Goal: Share content: Share content

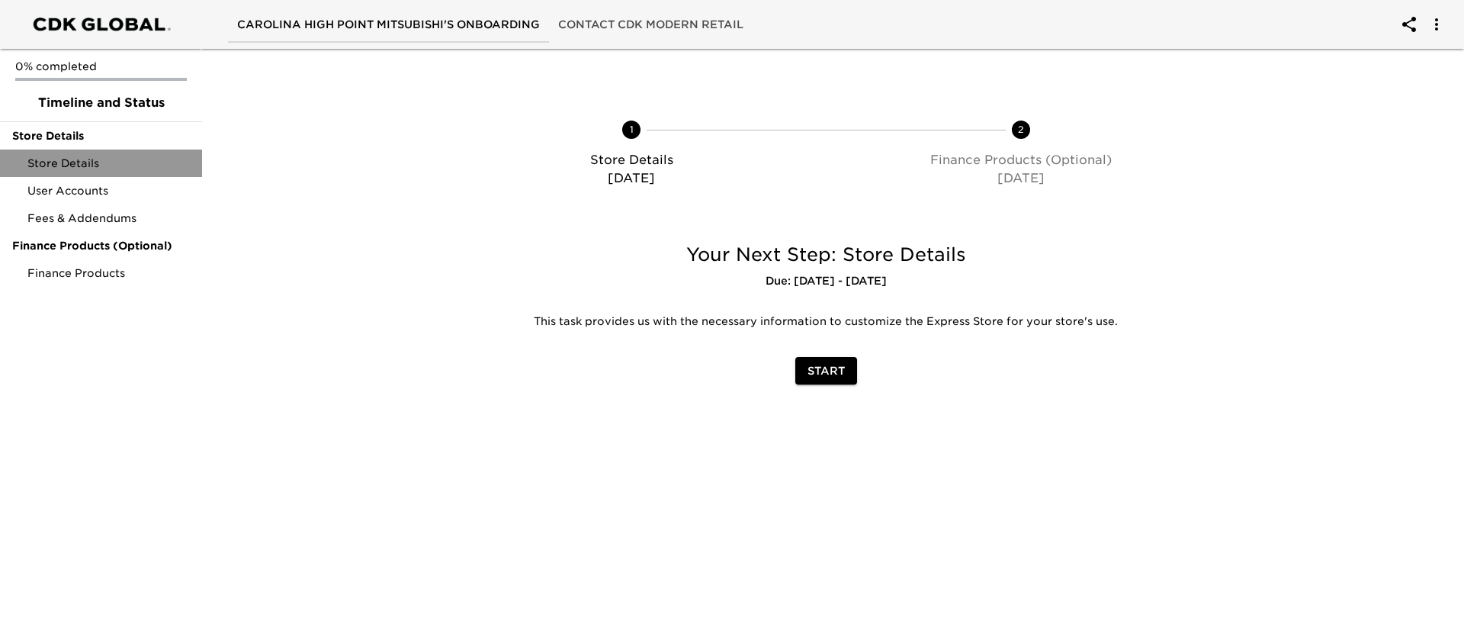
click at [155, 167] on span "Store Details" at bounding box center [108, 163] width 162 height 15
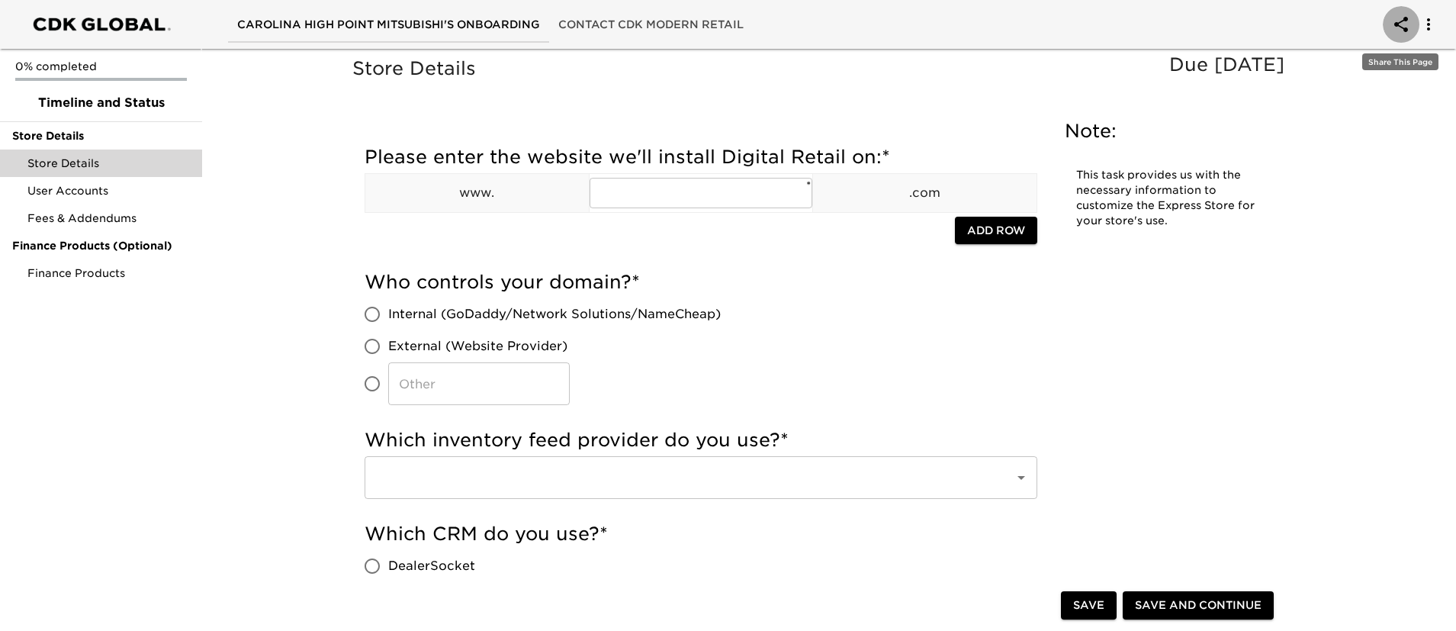
click at [1402, 22] on icon "account of current user" at bounding box center [1401, 24] width 18 height 18
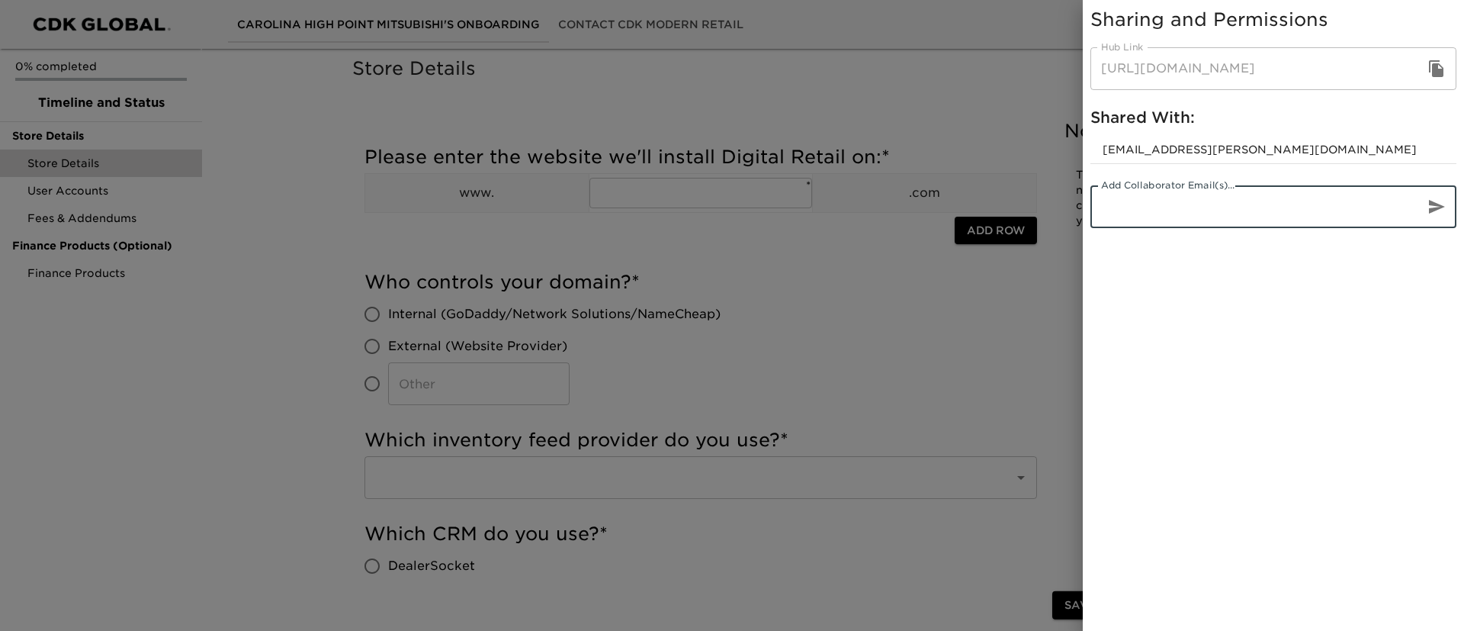
click at [1282, 213] on input "email" at bounding box center [1251, 206] width 322 height 43
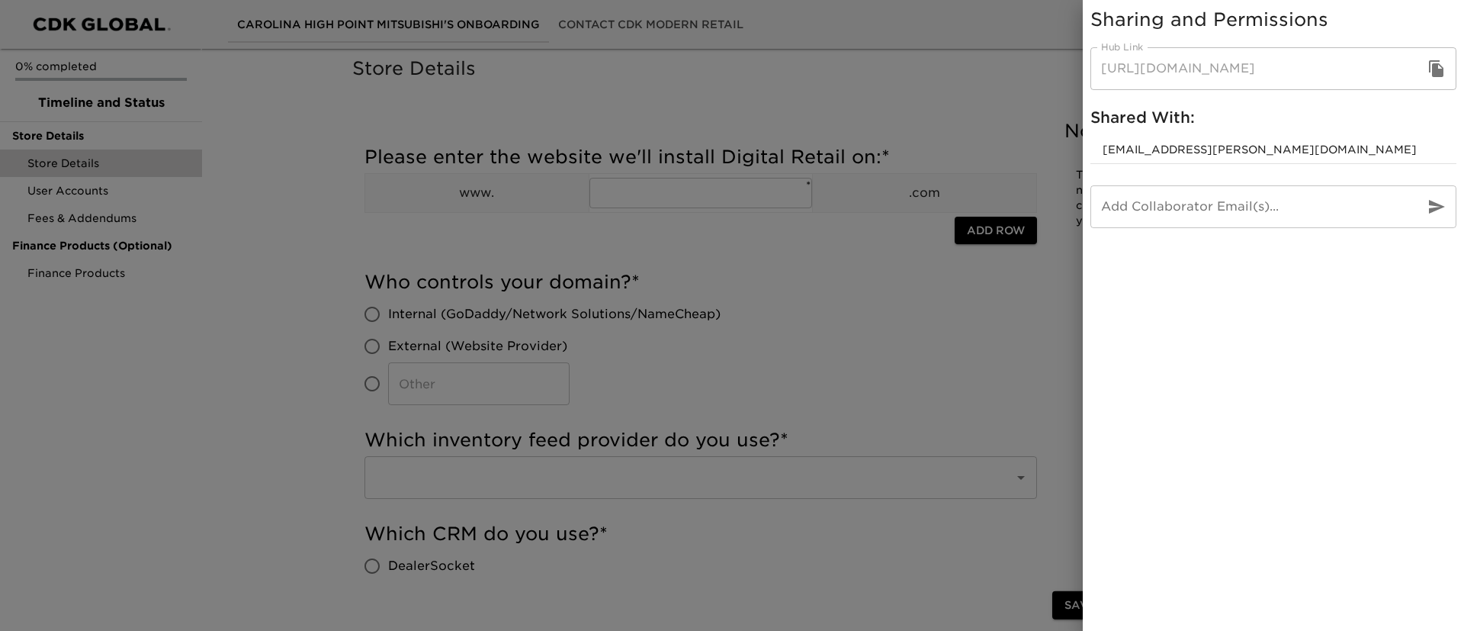
click at [1054, 262] on div at bounding box center [732, 315] width 1464 height 631
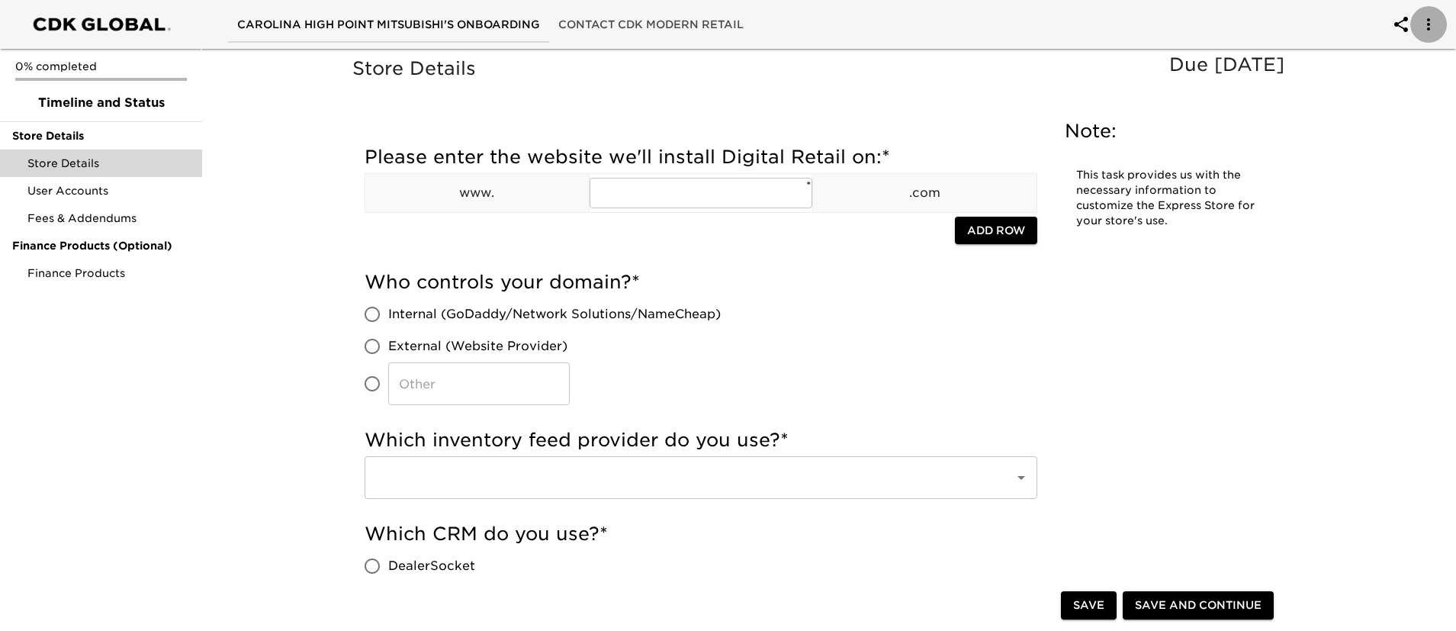
click at [1434, 29] on icon "account of current user" at bounding box center [1428, 24] width 18 height 18
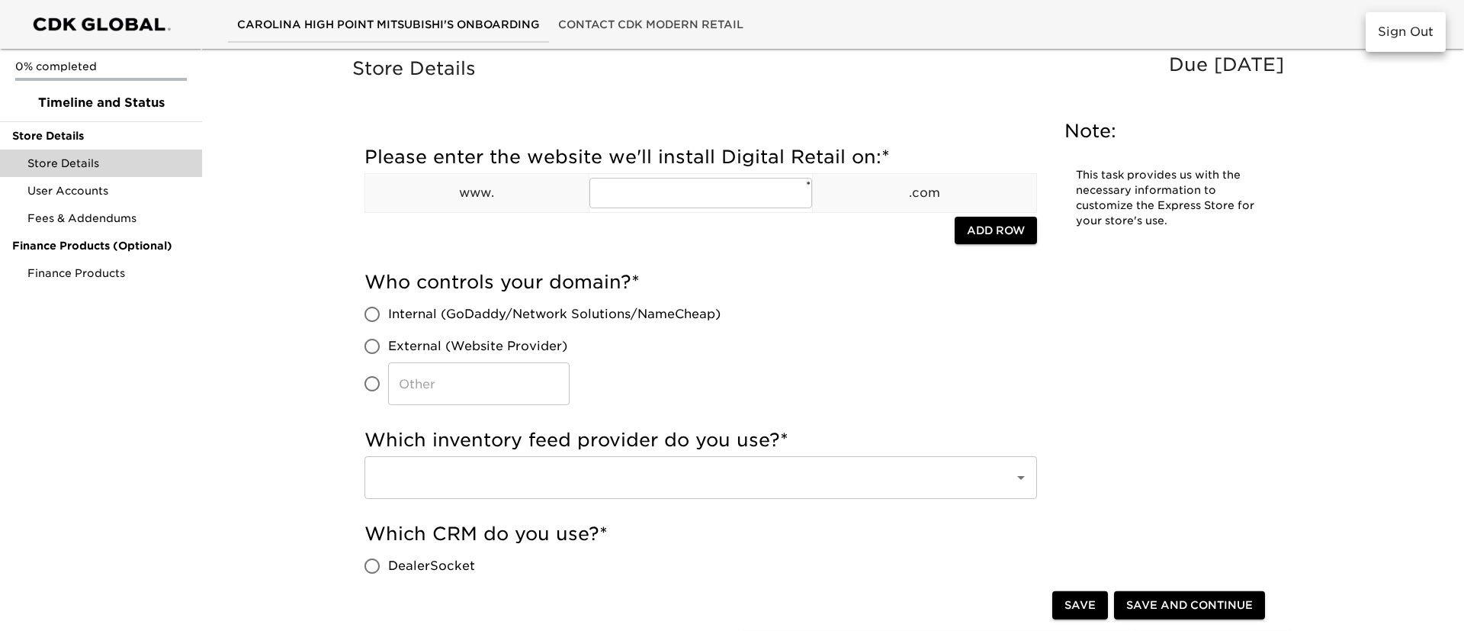
click at [1342, 107] on div at bounding box center [732, 315] width 1464 height 631
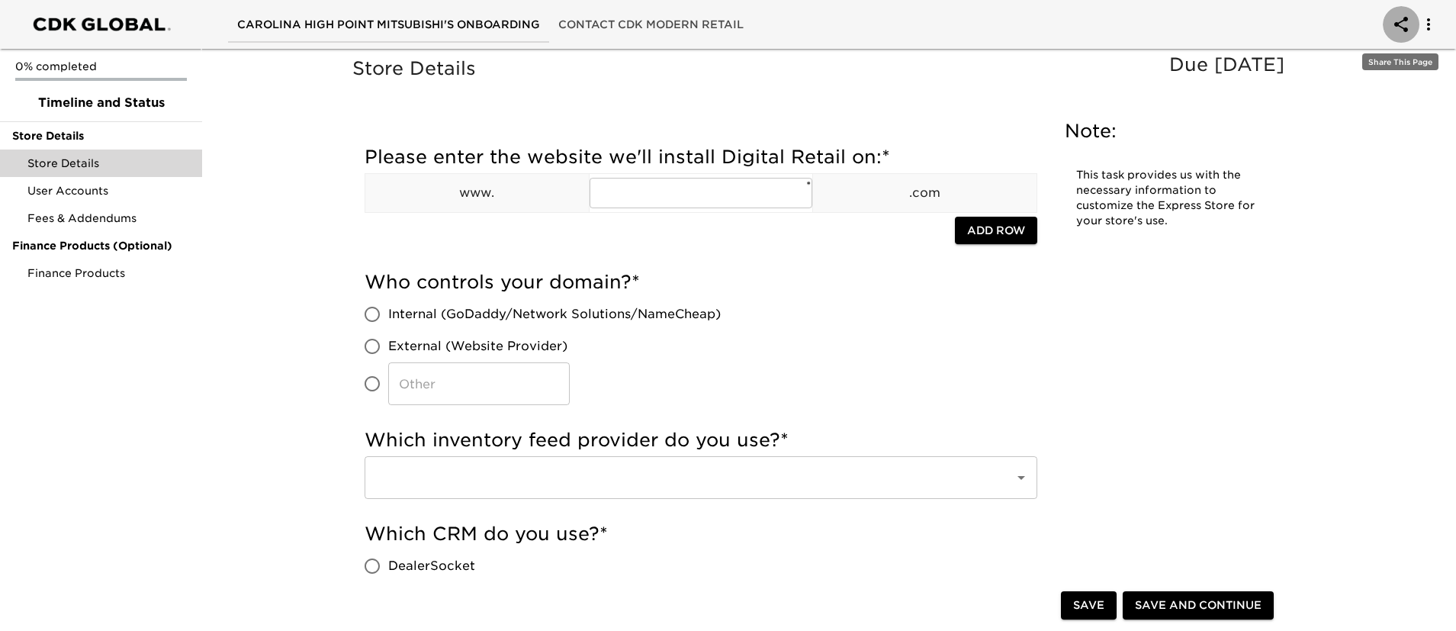
click at [1397, 23] on icon "account of current user" at bounding box center [1401, 24] width 14 height 15
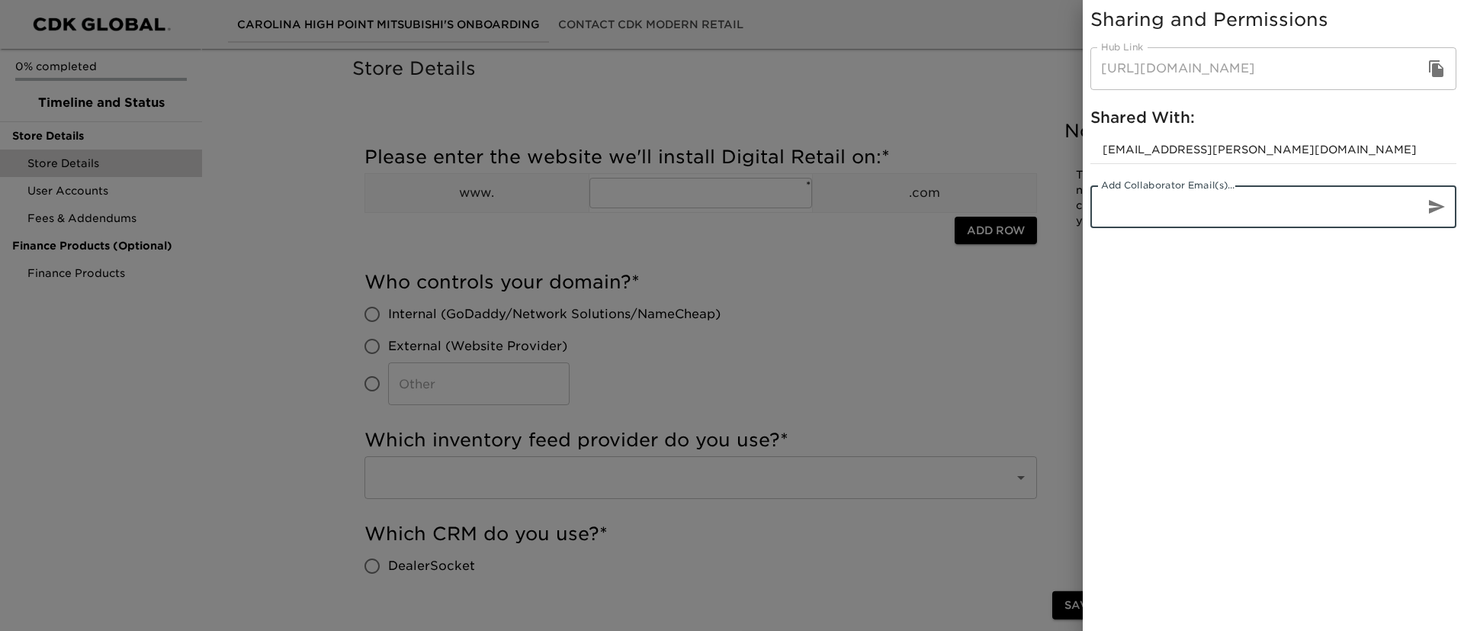
click at [1177, 203] on input "email" at bounding box center [1251, 206] width 322 height 43
type input "r"
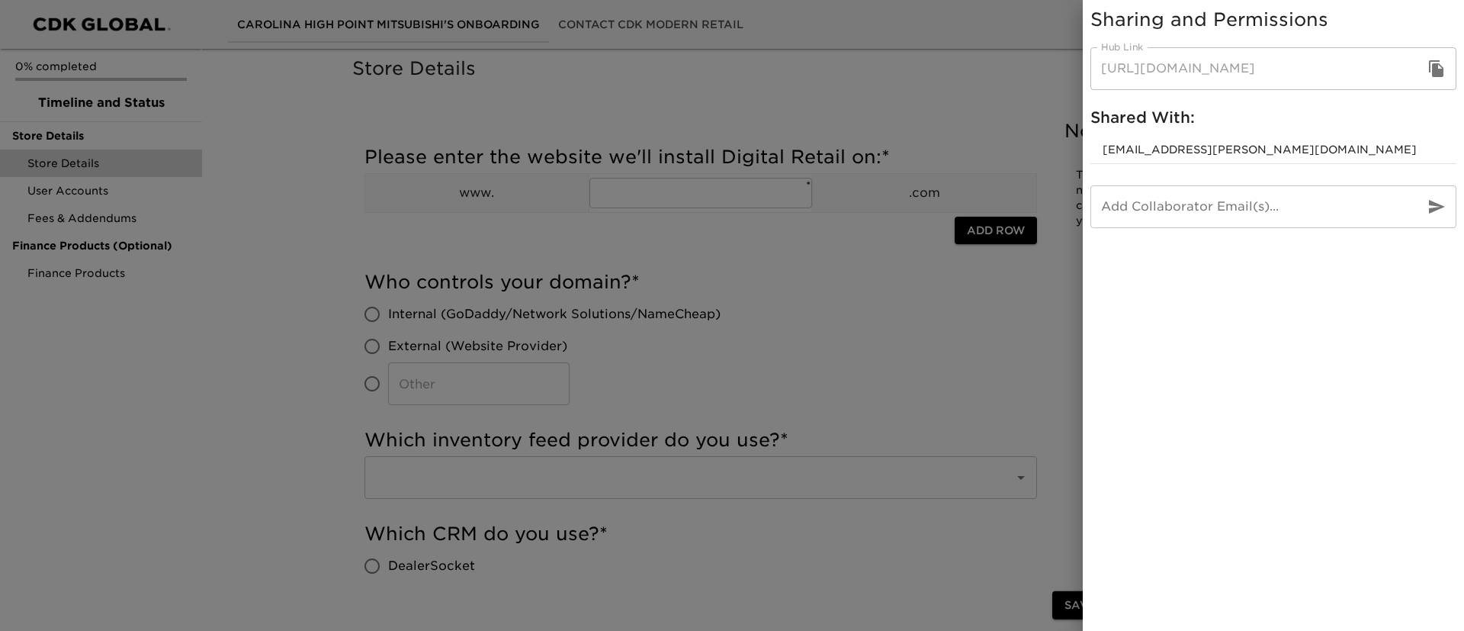
click at [954, 243] on div at bounding box center [732, 315] width 1464 height 631
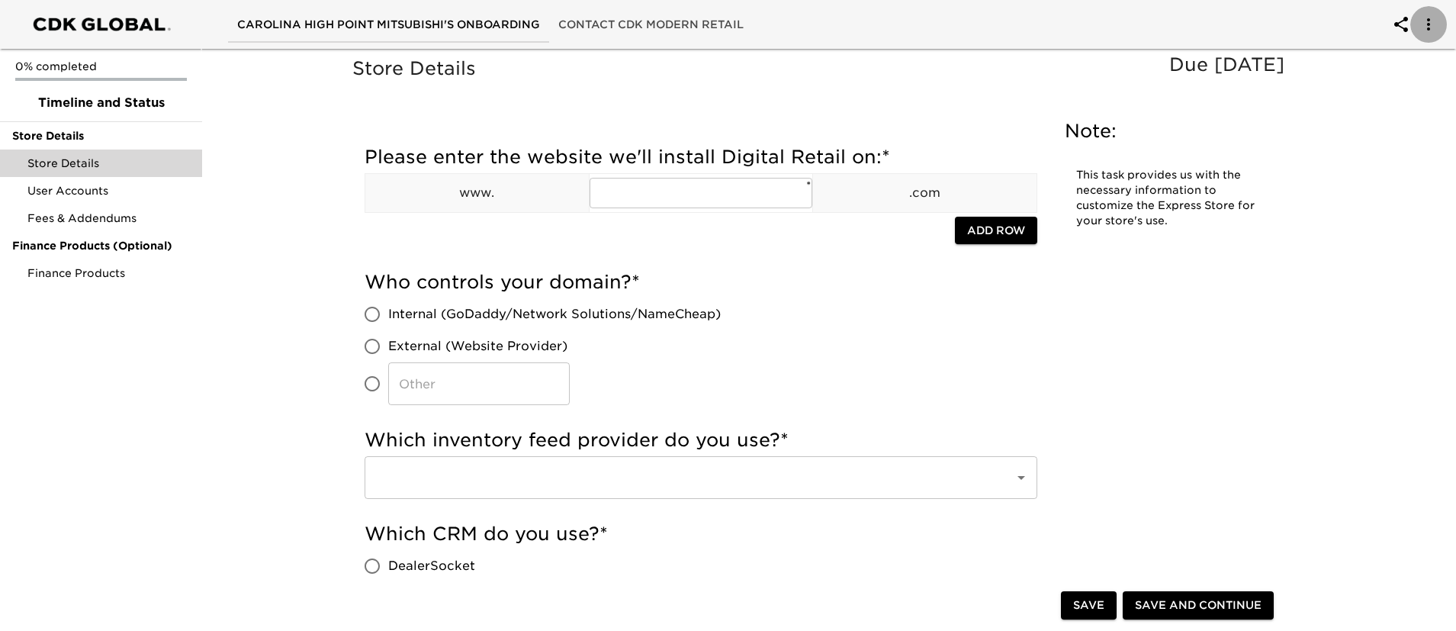
click at [1412, 30] on button "account of current user" at bounding box center [1428, 24] width 37 height 37
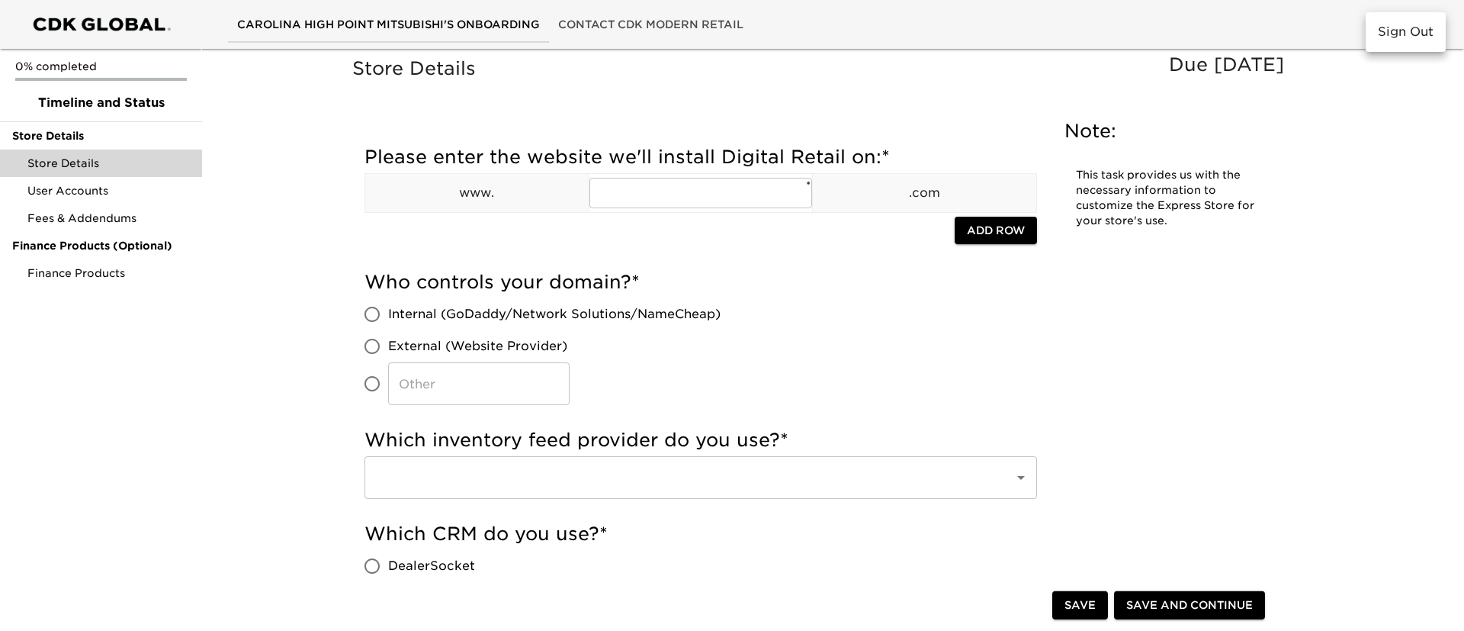
drag, startPoint x: 1342, startPoint y: 2, endPoint x: 1317, endPoint y: 38, distance: 44.4
click at [1317, 38] on div at bounding box center [732, 315] width 1464 height 631
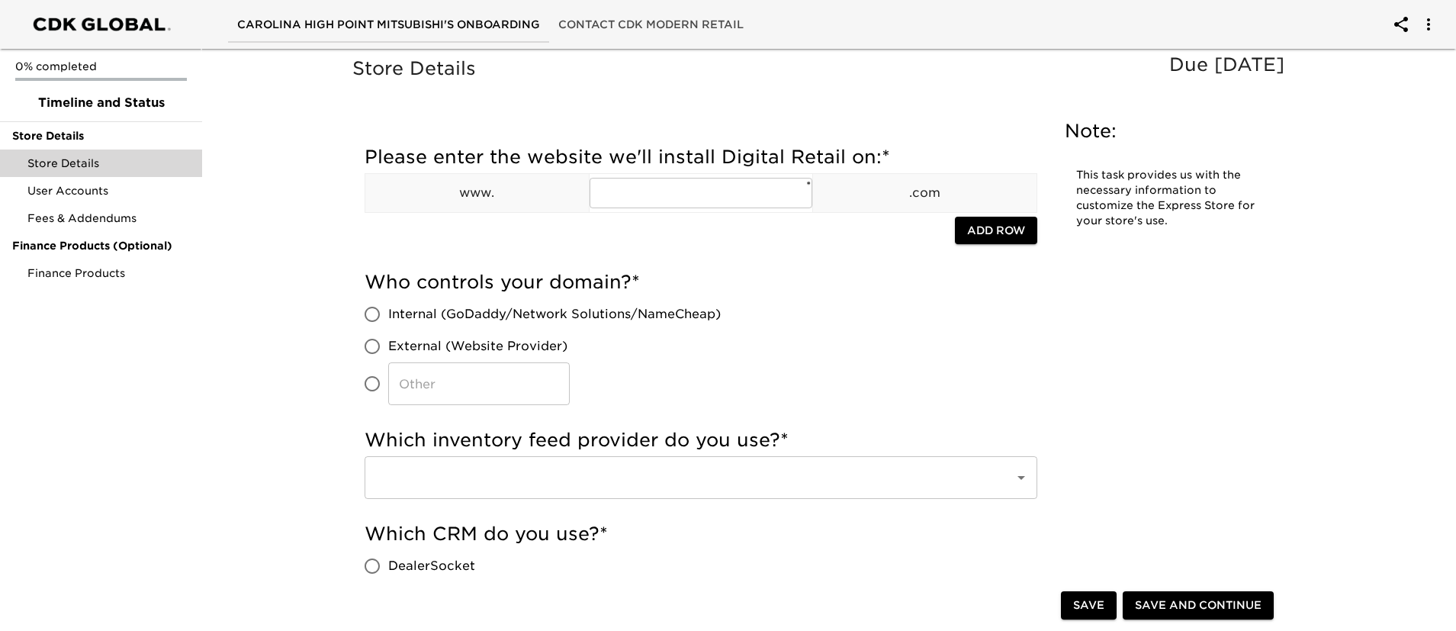
click at [1410, 18] on button "account of current user" at bounding box center [1400, 24] width 37 height 37
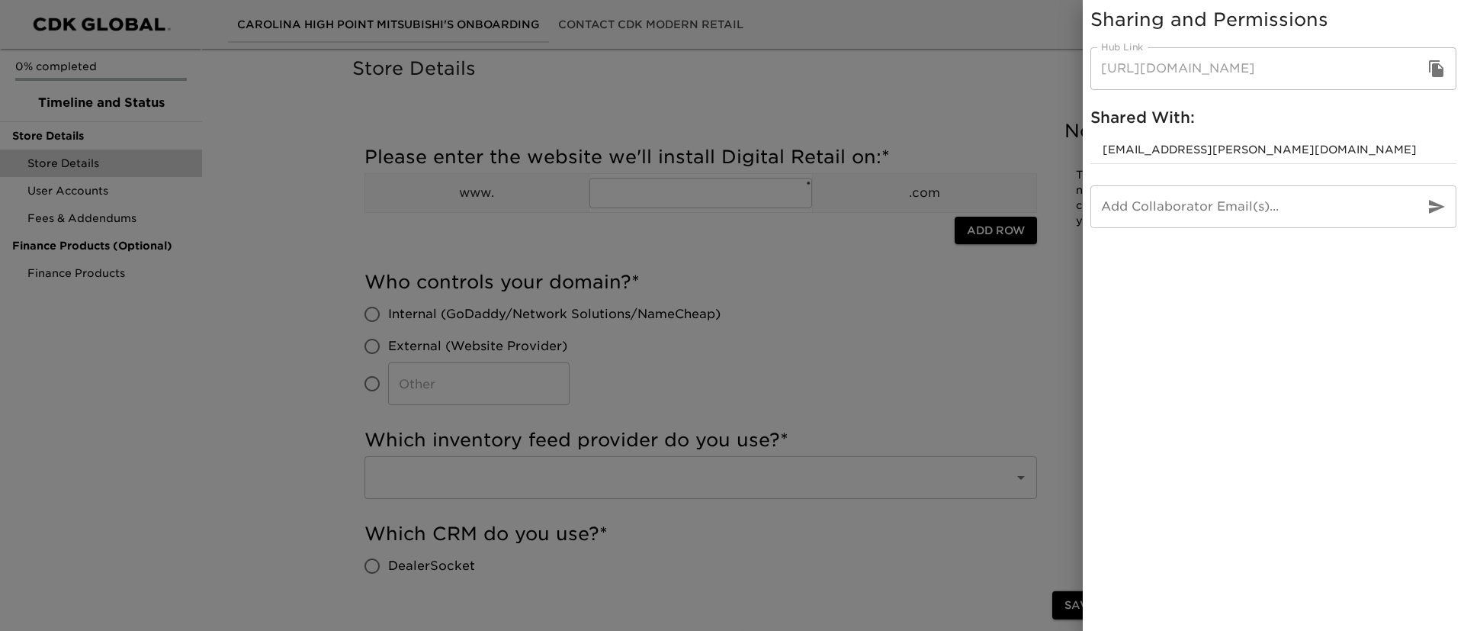
click at [978, 358] on div at bounding box center [732, 315] width 1464 height 631
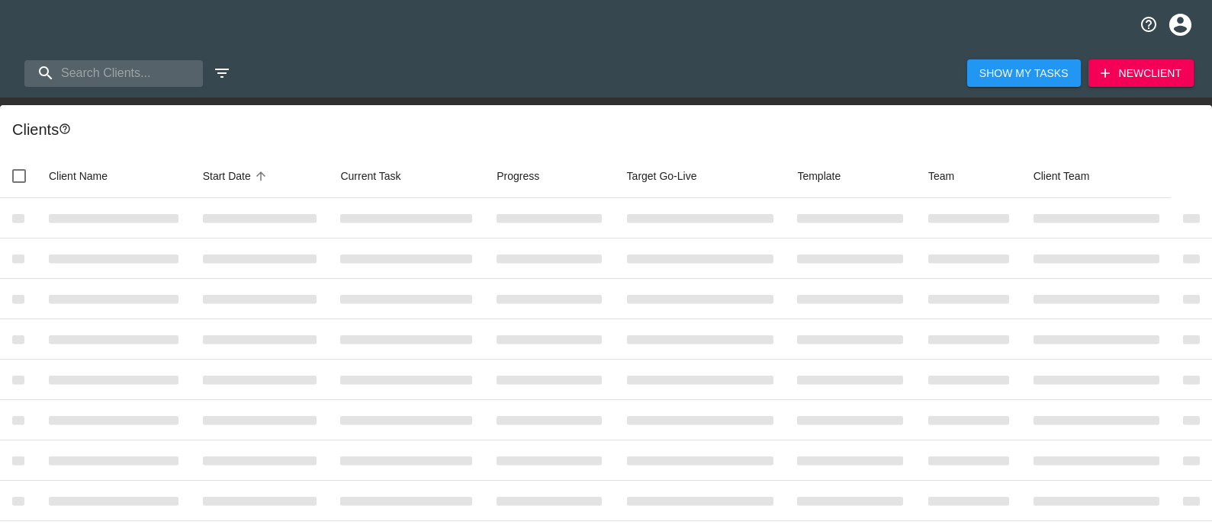
select select "10"
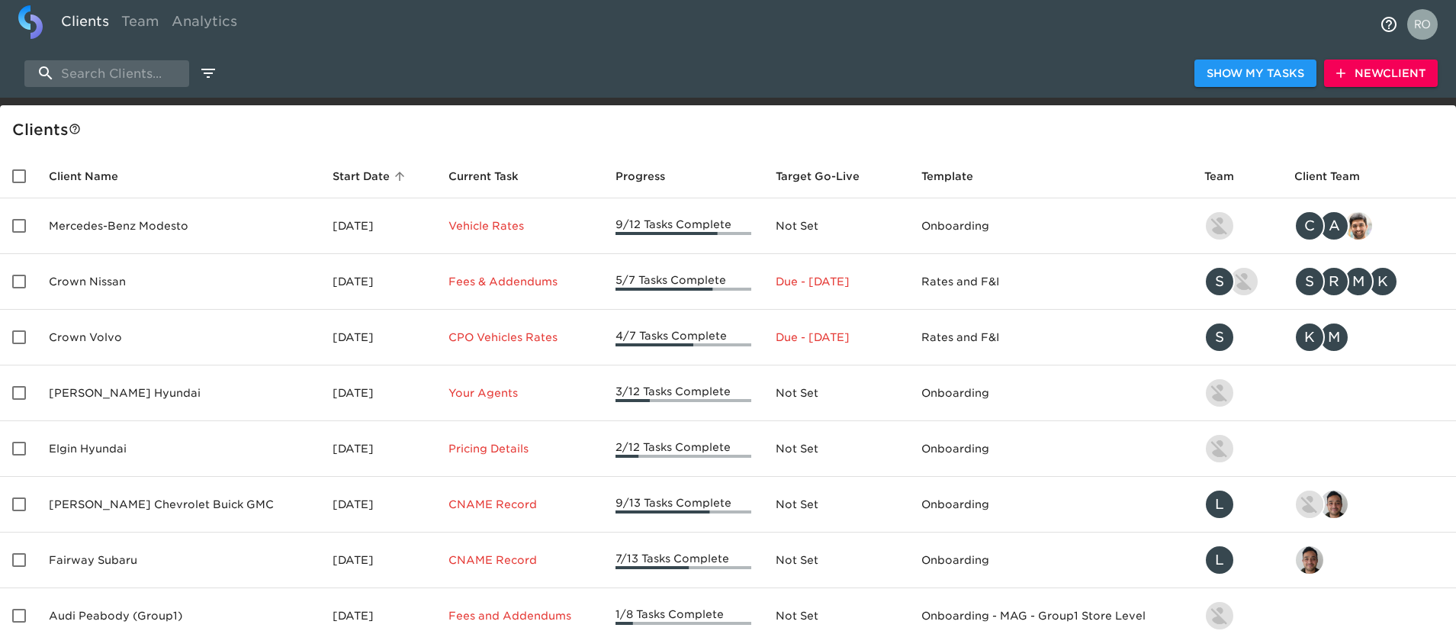
click at [120, 58] on div "Show My Tasks New Client" at bounding box center [728, 73] width 1456 height 49
click at [119, 65] on input "search" at bounding box center [106, 73] width 165 height 27
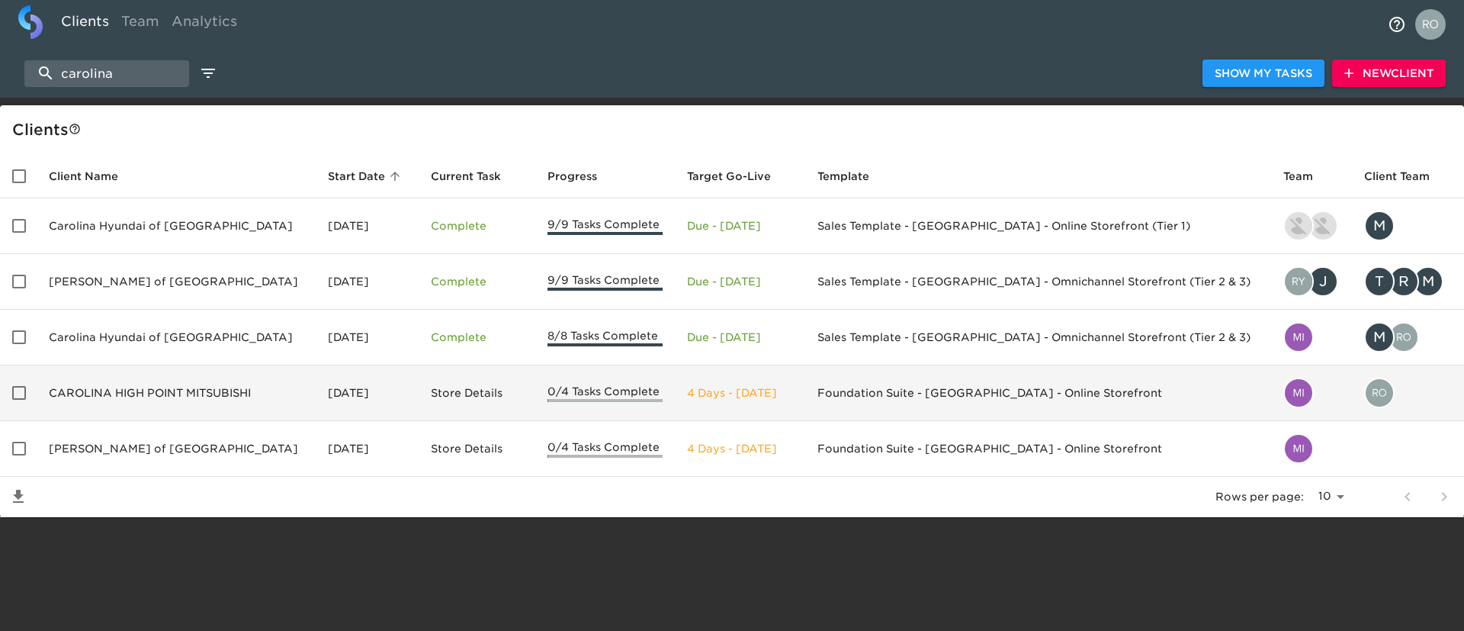
type input "carolina"
click at [191, 387] on td "CAROLINA HIGH POINT MITSUBISHI" at bounding box center [176, 393] width 279 height 56
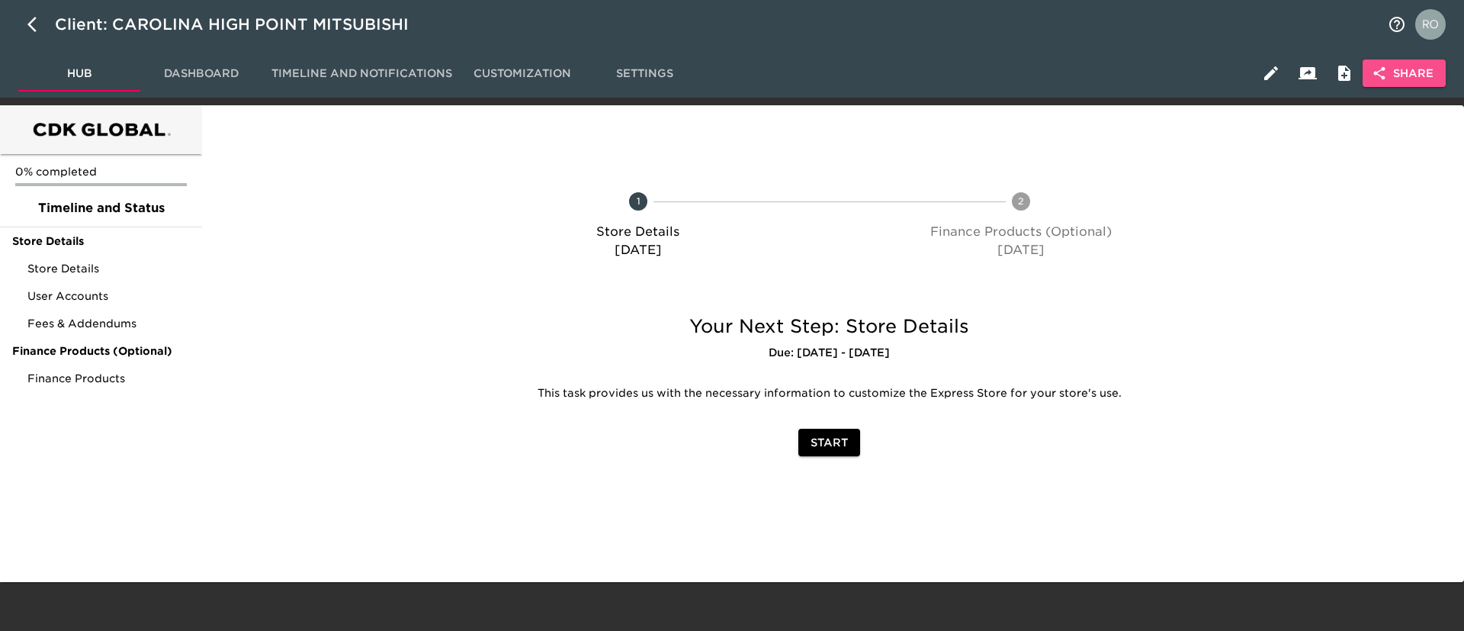
click at [1211, 67] on button "Share" at bounding box center [1404, 73] width 83 height 28
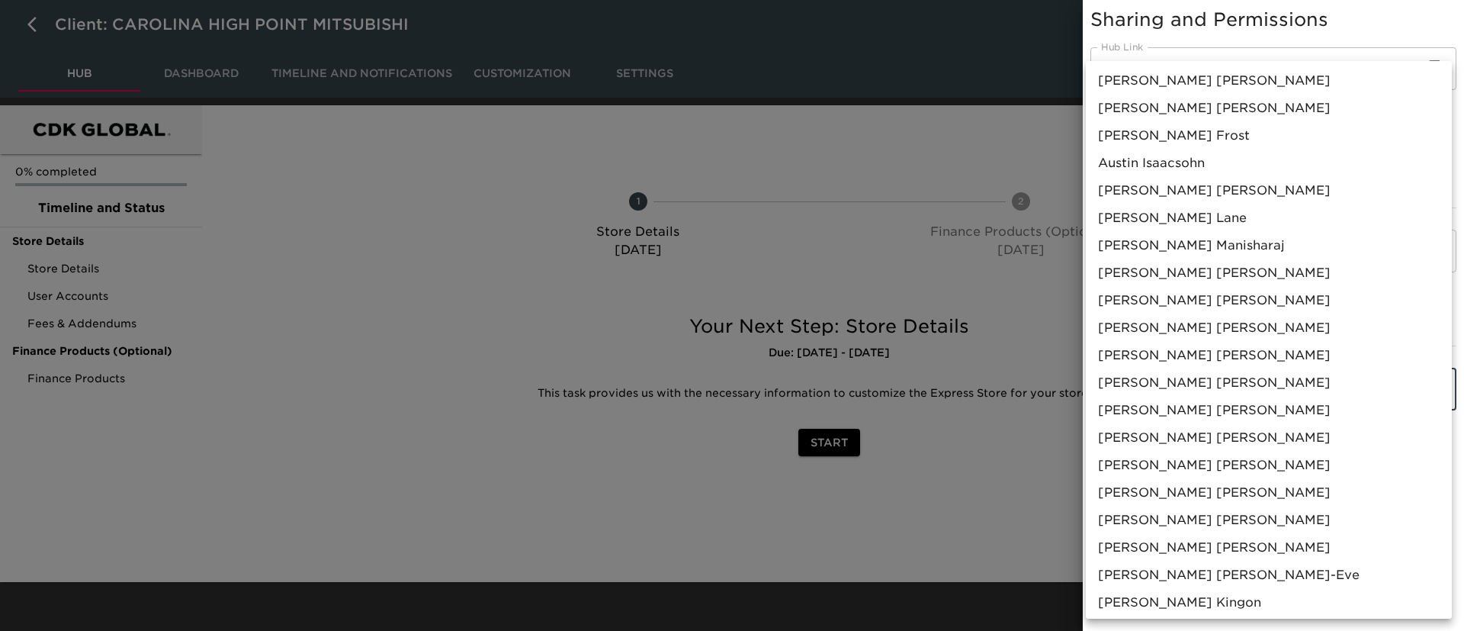
click at [1195, 382] on body "Client: CAROLINA HIGH POINT MITSUBISHI Hub Dashboard Timeline and Notifications…" at bounding box center [732, 291] width 1464 height 582
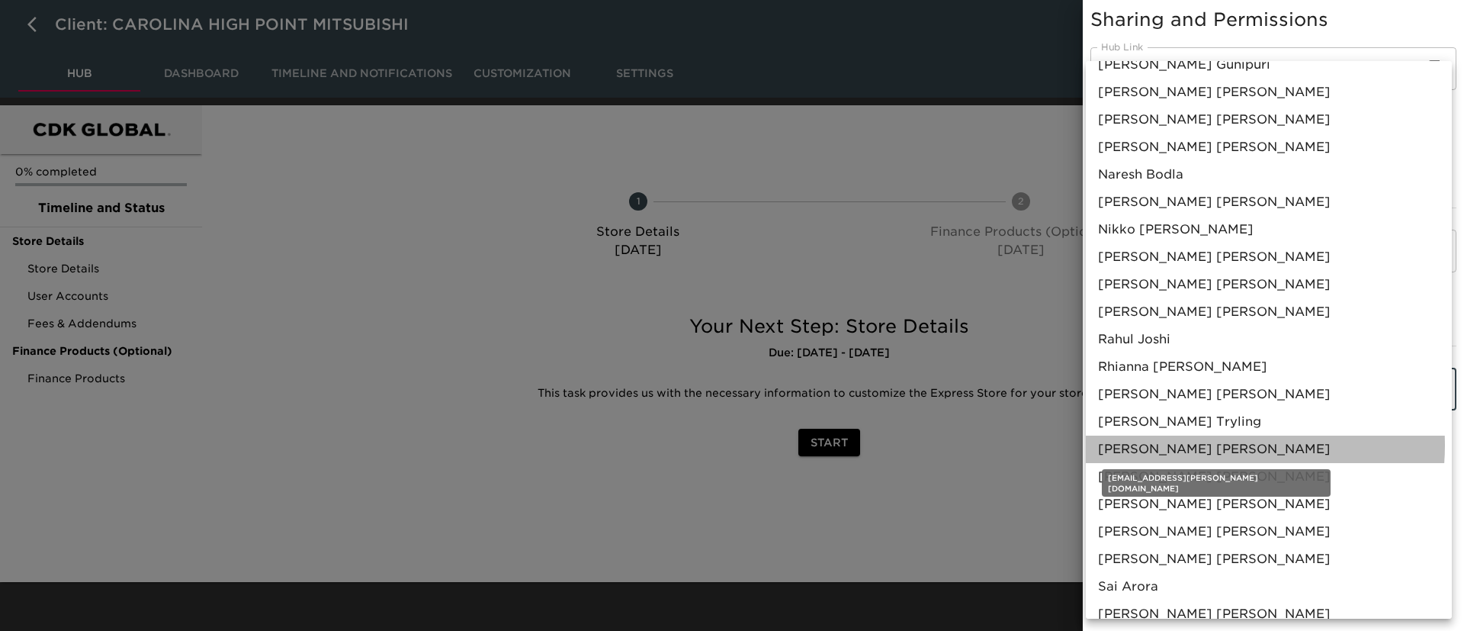
click at [1211, 445] on span "Rohit Varma Addepalli" at bounding box center [1214, 449] width 233 height 18
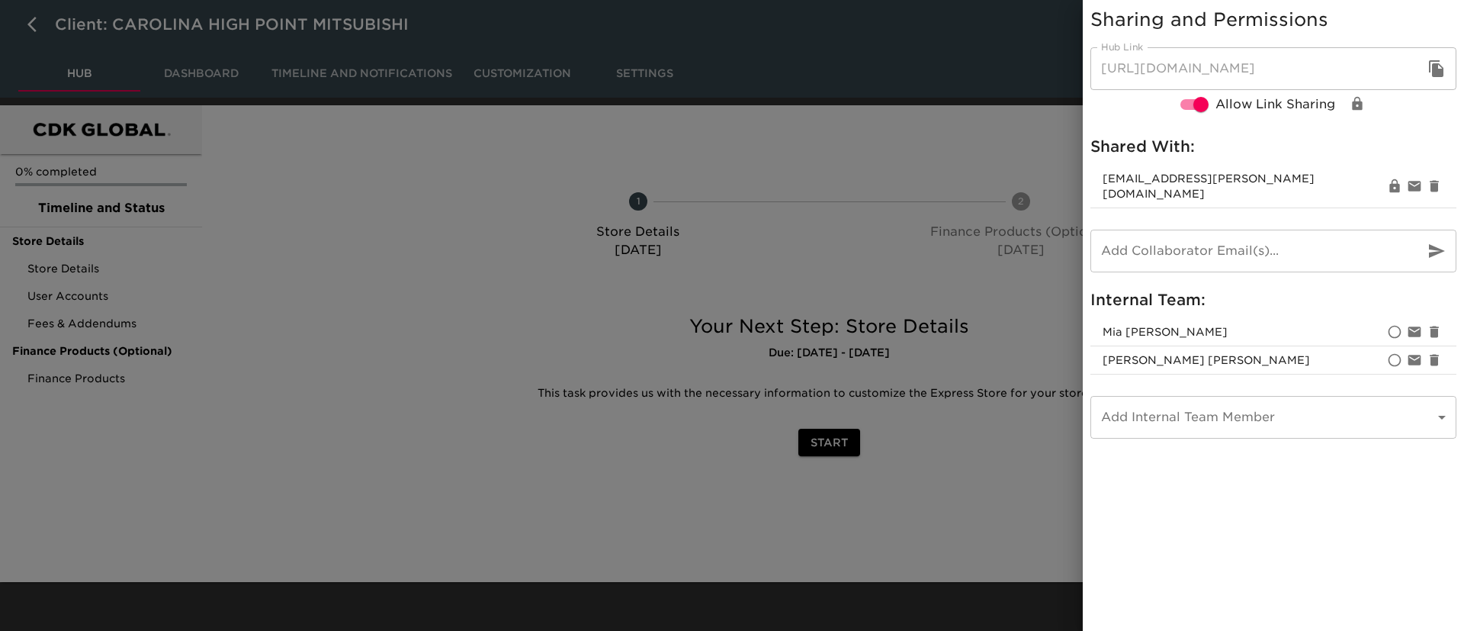
click at [888, 467] on div at bounding box center [732, 315] width 1464 height 631
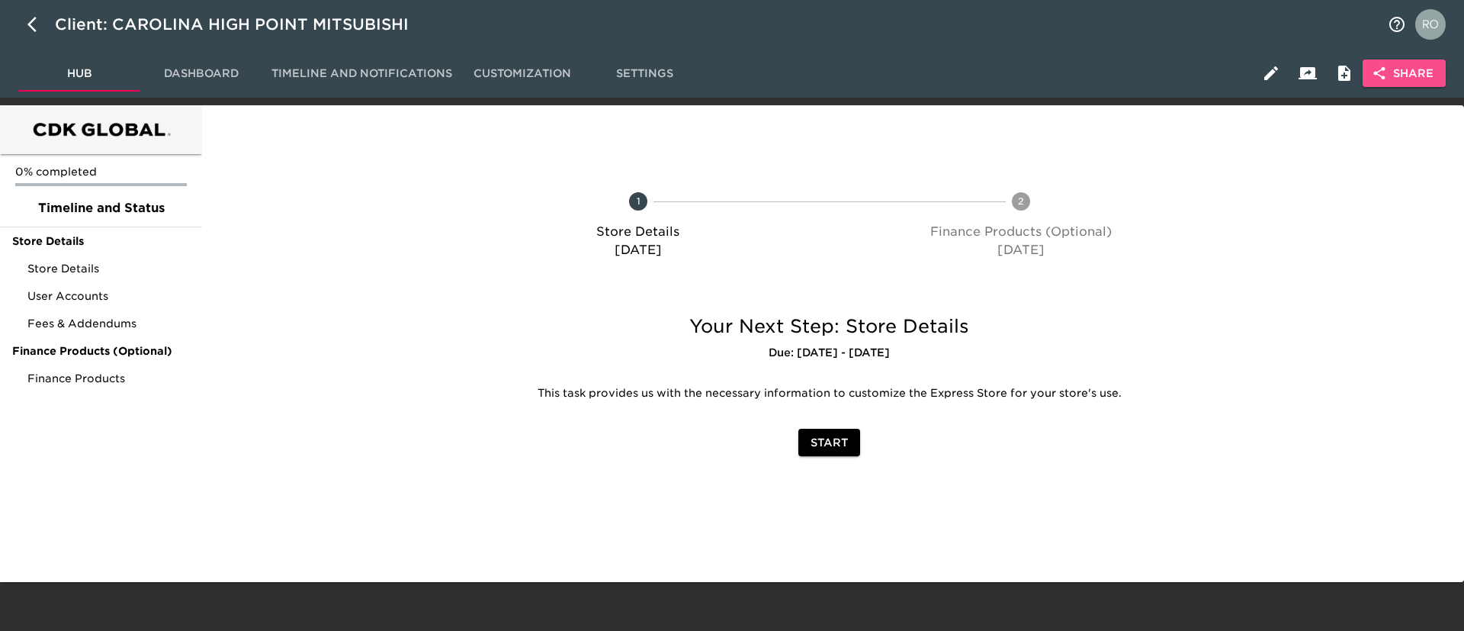
click at [1211, 75] on span "Share" at bounding box center [1404, 73] width 59 height 19
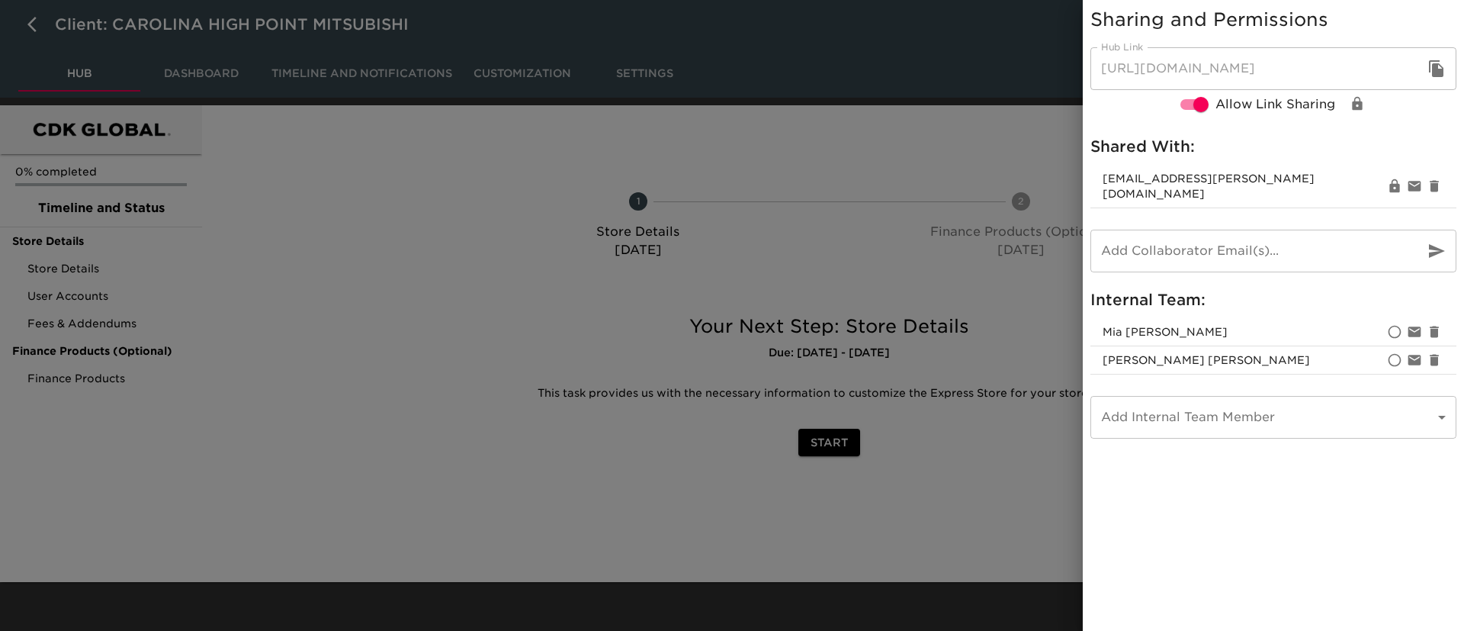
click at [1008, 255] on div at bounding box center [732, 315] width 1464 height 631
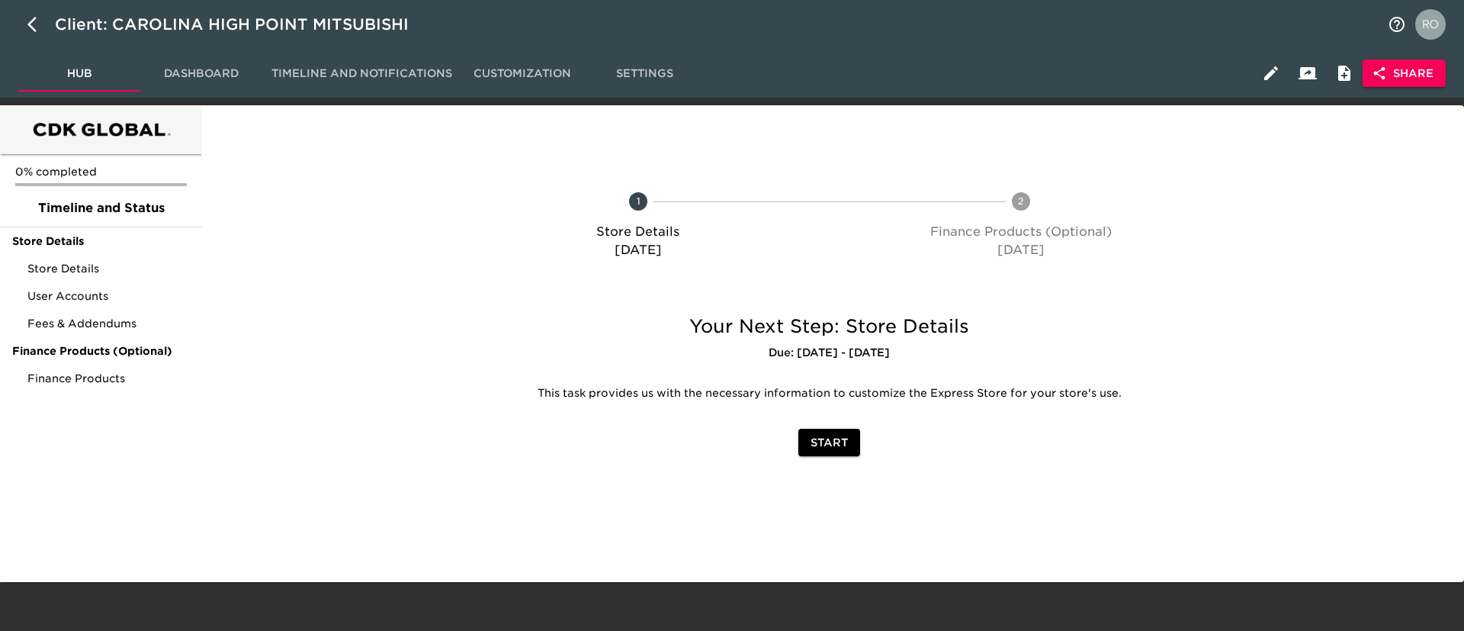
click at [1211, 65] on span "Share" at bounding box center [1404, 73] width 59 height 19
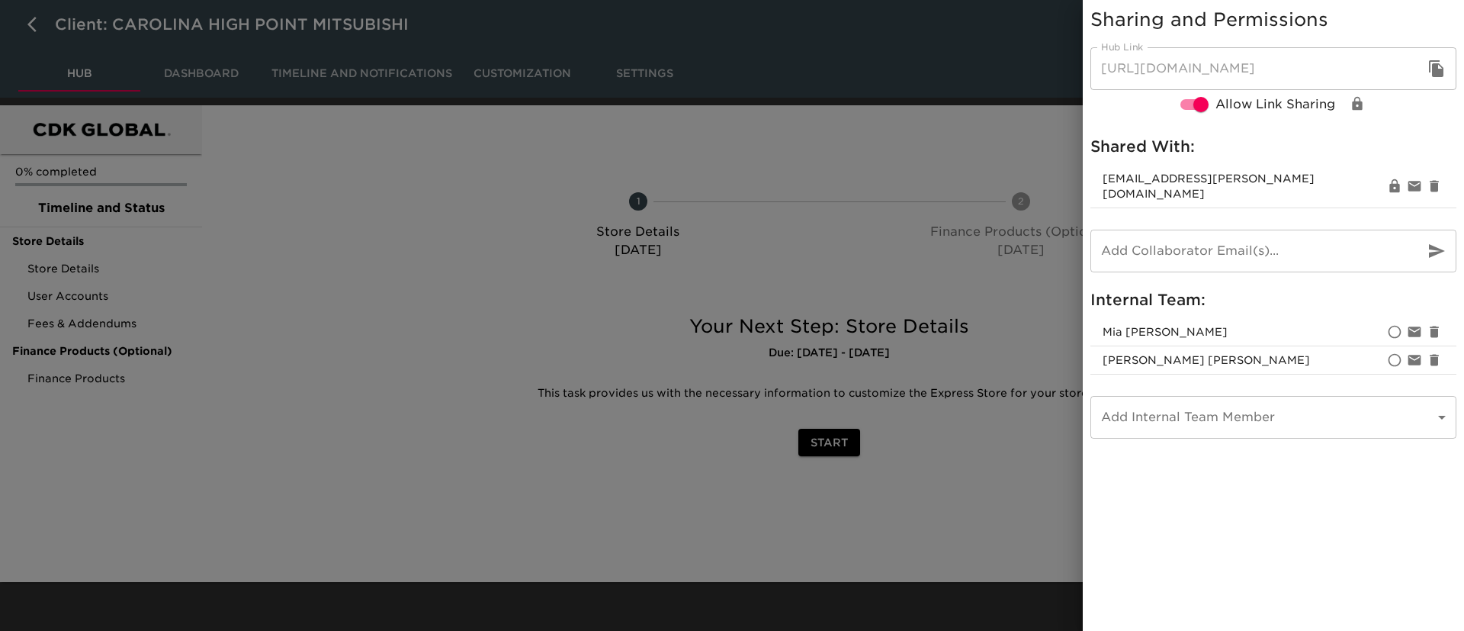
click at [981, 121] on div at bounding box center [732, 315] width 1464 height 631
